Goal: Transaction & Acquisition: Purchase product/service

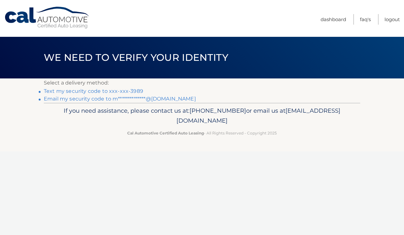
click at [99, 91] on link "Text my security code to xxx-xxx-3989" at bounding box center [93, 91] width 99 height 6
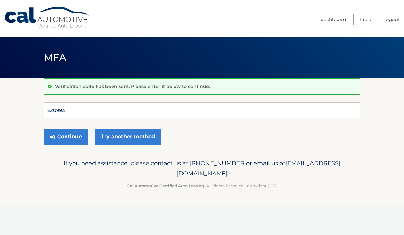
type input "620993"
click at [66, 136] on button "Continue" at bounding box center [66, 136] width 44 height 16
click at [68, 139] on button "Continue" at bounding box center [66, 136] width 44 height 16
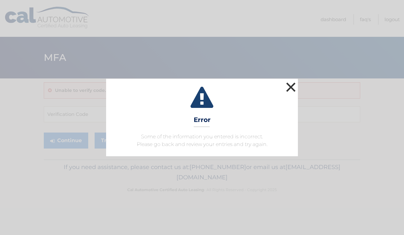
click at [293, 88] on button "×" at bounding box center [290, 87] width 13 height 13
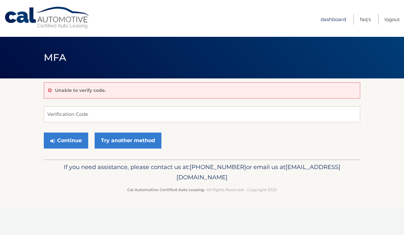
click at [323, 20] on link "Dashboard" at bounding box center [333, 19] width 26 height 11
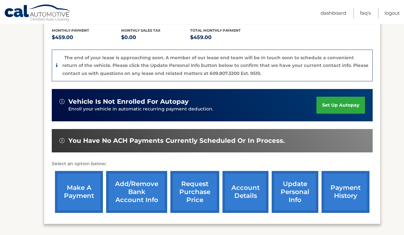
scroll to position [143, 0]
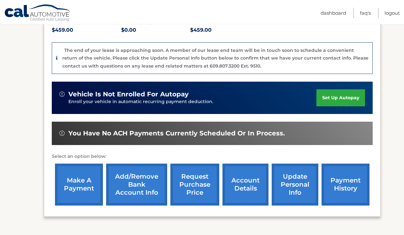
click at [77, 191] on link "make a payment" at bounding box center [79, 184] width 48 height 42
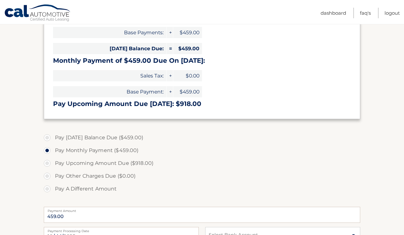
scroll to position [118, 0]
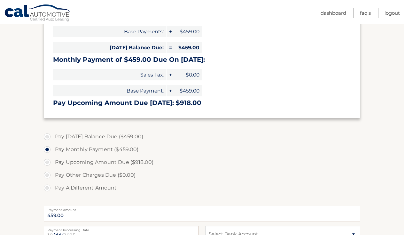
click at [48, 135] on label "Pay Today's Balance Due ($459.00)" at bounding box center [202, 136] width 316 height 13
click at [48, 135] on input "Pay Today's Balance Due ($459.00)" at bounding box center [49, 135] width 6 height 10
radio input "true"
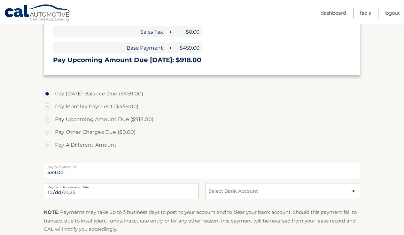
scroll to position [164, 0]
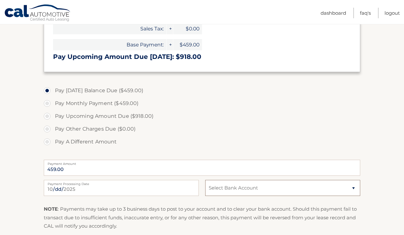
select select "M2E5NzAzYzktY2FiNy00NGFhLTg4ODUtNWI0NWY5MDFkOGJj"
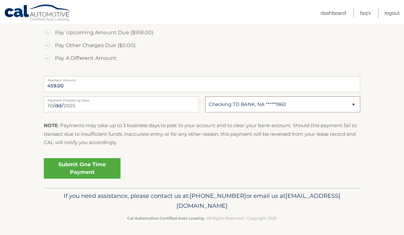
scroll to position [247, 0]
click at [82, 171] on link "Submit One Time Payment" at bounding box center [82, 168] width 77 height 20
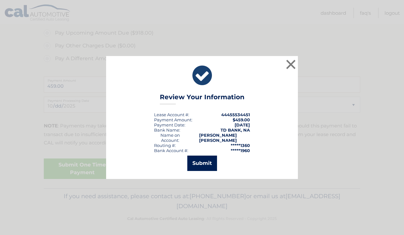
click at [209, 162] on button "Submit" at bounding box center [202, 162] width 30 height 15
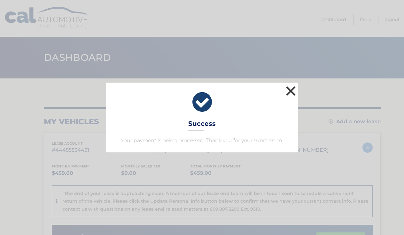
click at [289, 89] on button "×" at bounding box center [290, 90] width 13 height 13
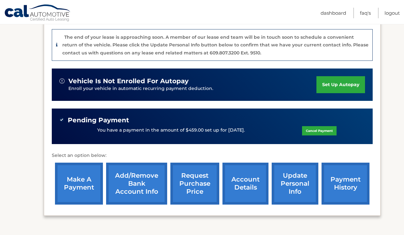
scroll to position [157, 0]
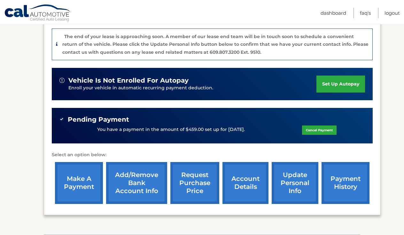
click at [237, 182] on link "account details" at bounding box center [245, 183] width 46 height 42
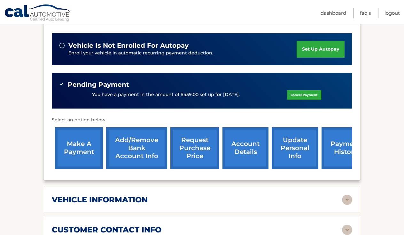
scroll to position [169, 0]
click at [239, 139] on link "account details" at bounding box center [245, 148] width 46 height 42
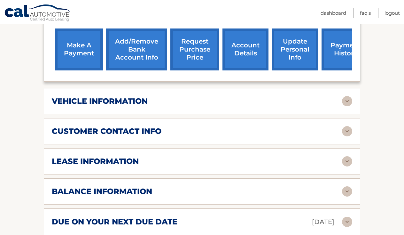
scroll to position [273, 0]
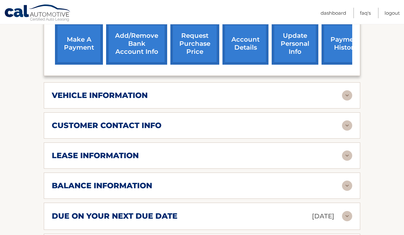
click at [142, 150] on div "lease information" at bounding box center [197, 155] width 290 height 10
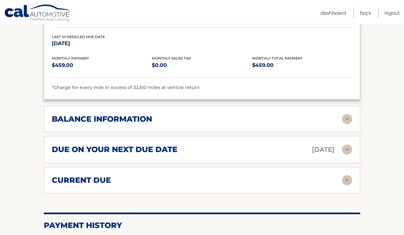
scroll to position [461, 0]
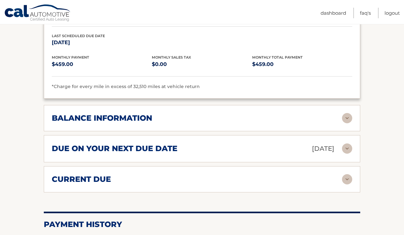
click at [120, 113] on h2 "balance information" at bounding box center [102, 118] width 100 height 10
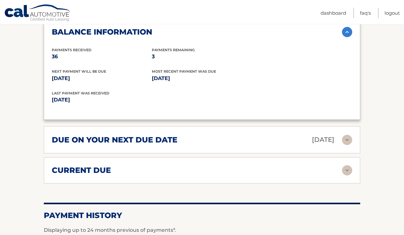
scroll to position [594, 0]
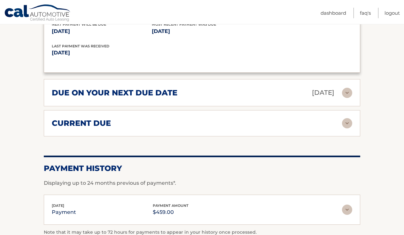
click at [152, 88] on h2 "due on your next due date" at bounding box center [115, 93] width 126 height 10
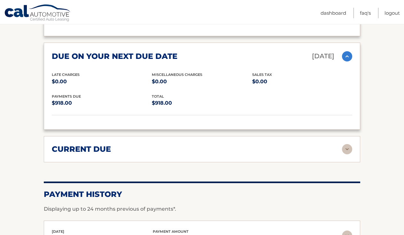
scroll to position [635, 0]
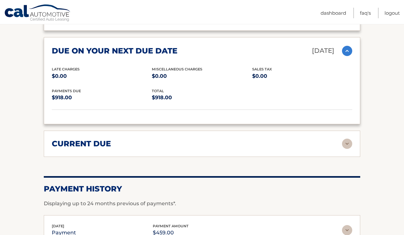
click at [150, 139] on div "current due" at bounding box center [197, 144] width 290 height 10
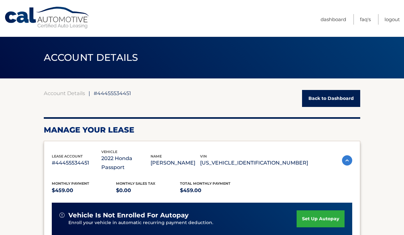
scroll to position [0, 0]
click at [391, 19] on link "Logout" at bounding box center [391, 19] width 15 height 11
